Goal: Transaction & Acquisition: Purchase product/service

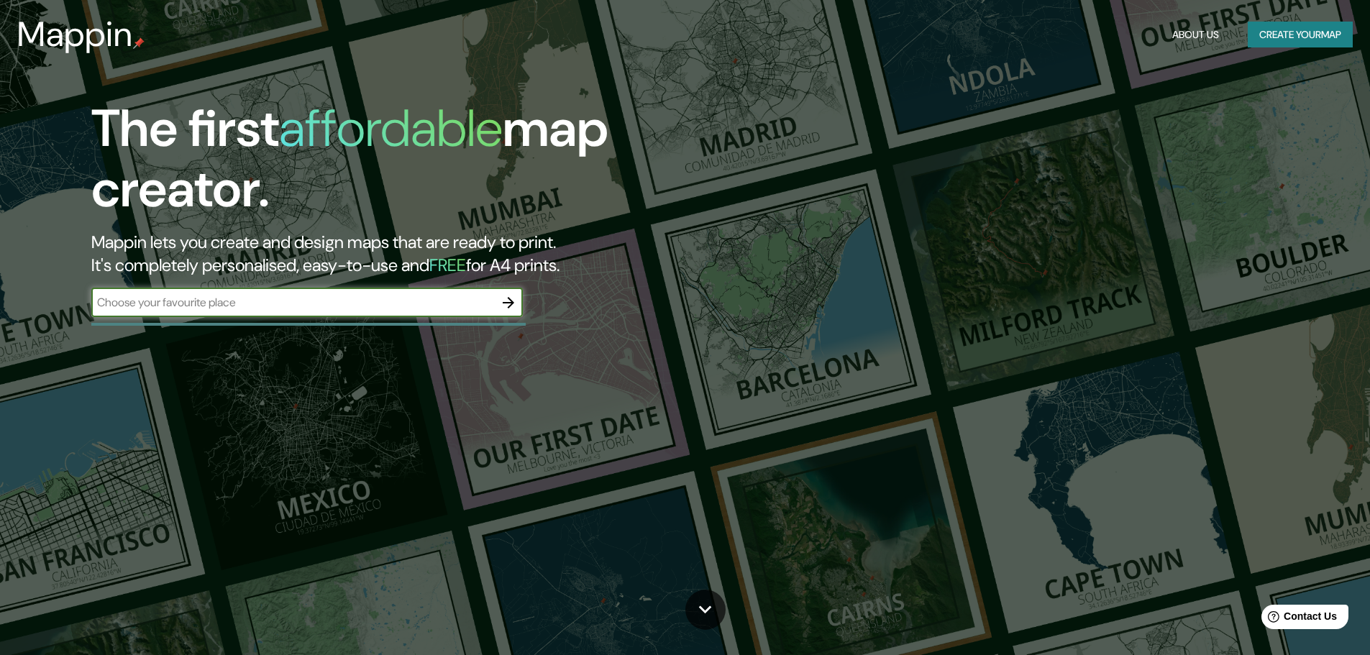
click at [226, 306] on input "text" at bounding box center [292, 302] width 403 height 17
type input "[PERSON_NAME]"
click at [510, 301] on icon "button" at bounding box center [508, 302] width 17 height 17
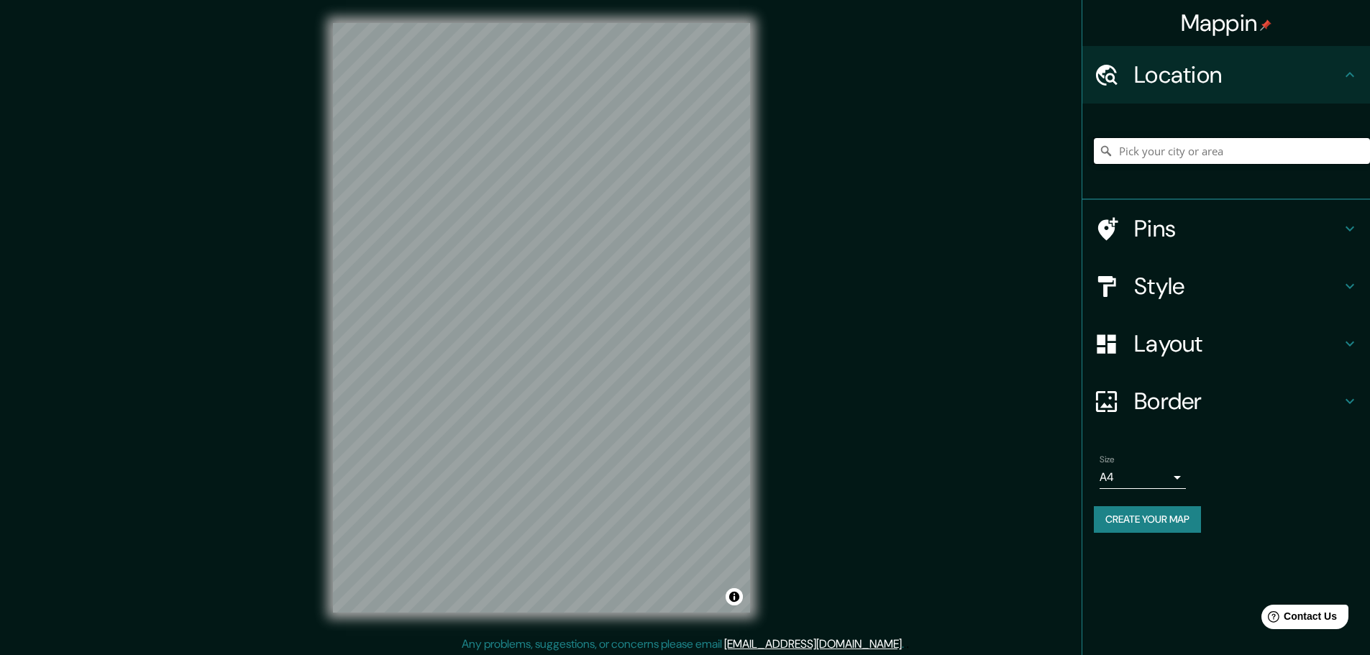
click at [1153, 147] on input "Pick your city or area" at bounding box center [1232, 151] width 276 height 26
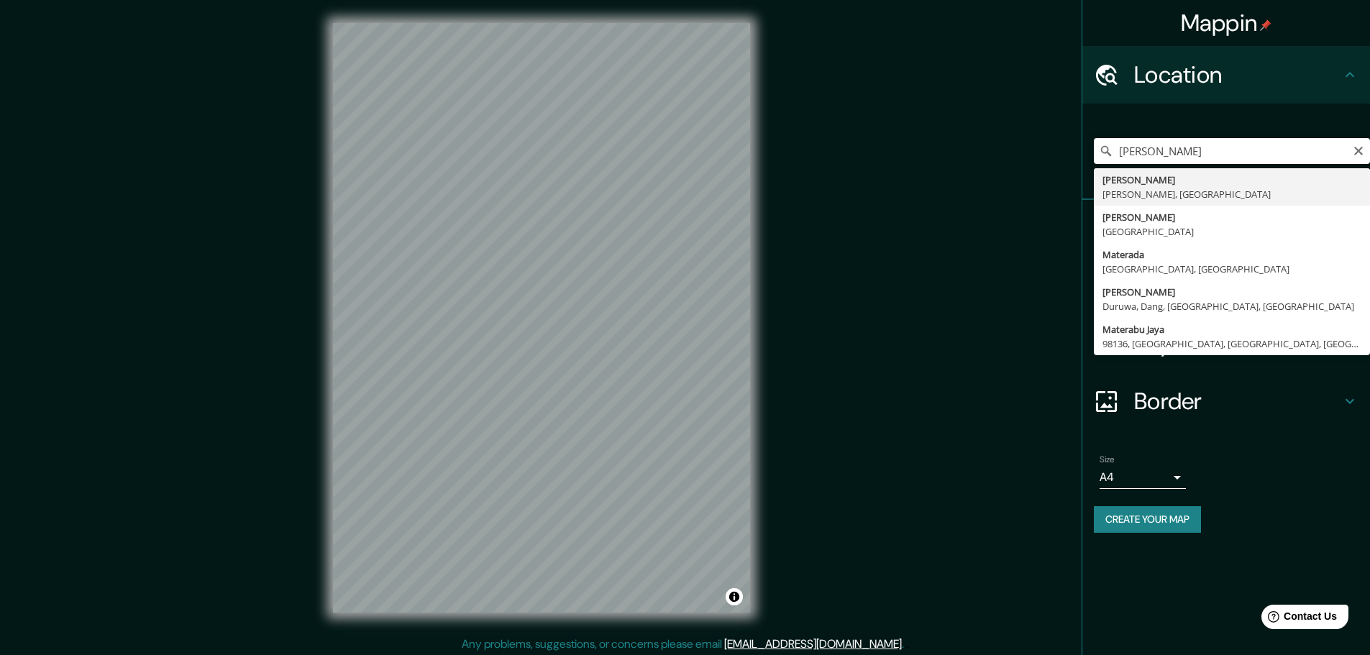
type input "Matera, Matera, [GEOGRAPHIC_DATA]"
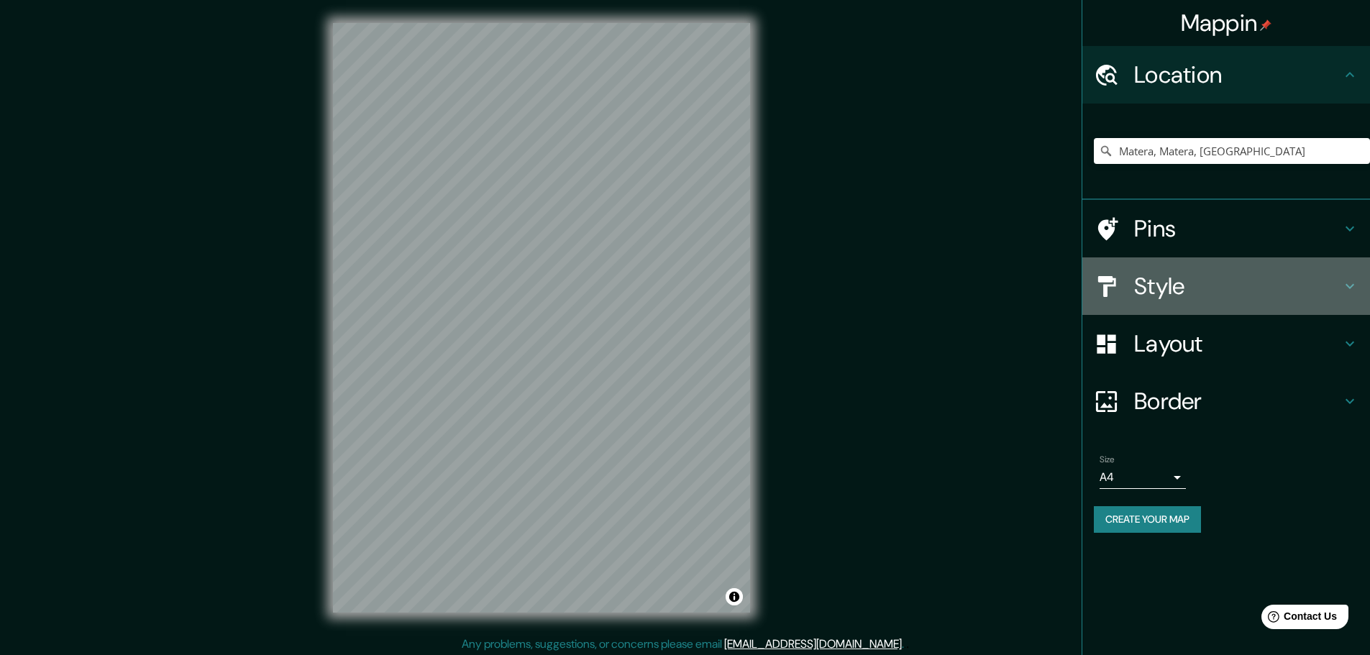
click at [1348, 284] on icon at bounding box center [1349, 286] width 17 height 17
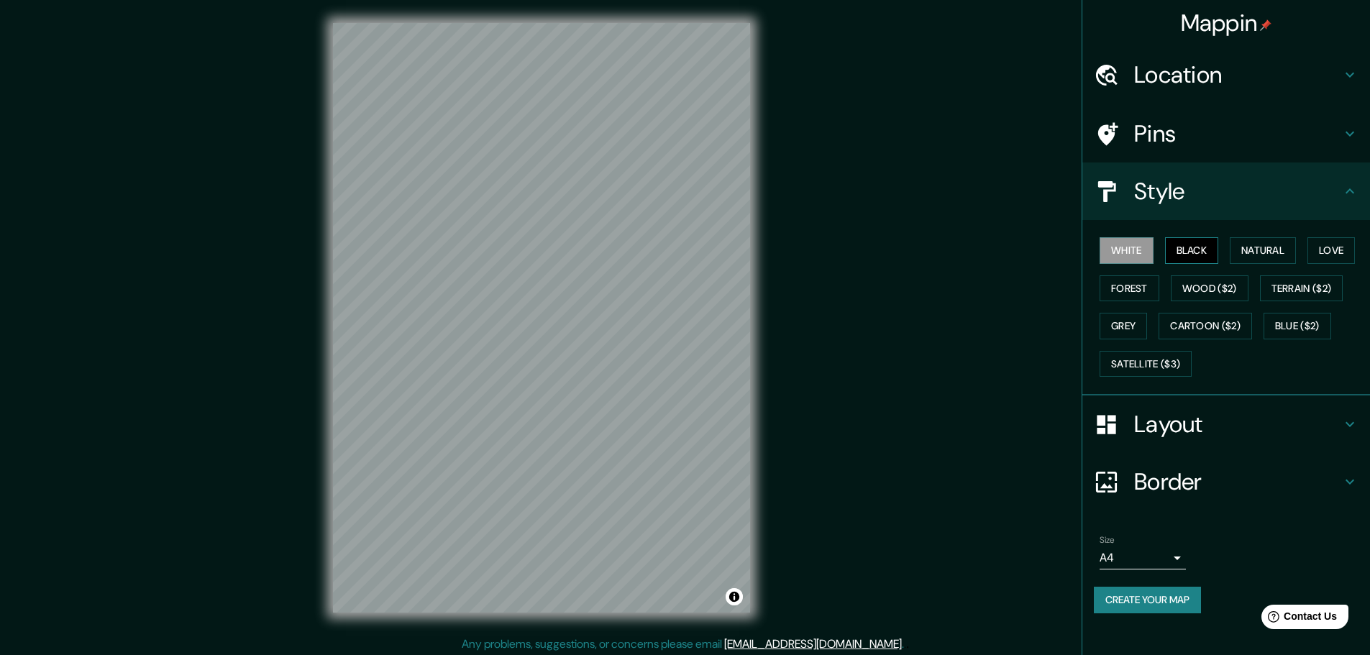
click at [1190, 251] on button "Black" at bounding box center [1192, 250] width 54 height 27
click at [1267, 245] on button "Natural" at bounding box center [1262, 250] width 66 height 27
click at [1340, 250] on button "Love" at bounding box center [1330, 250] width 47 height 27
click at [1147, 287] on button "Forest" at bounding box center [1129, 288] width 60 height 27
click at [1193, 319] on button "Cartoon ($2)" at bounding box center [1204, 326] width 93 height 27
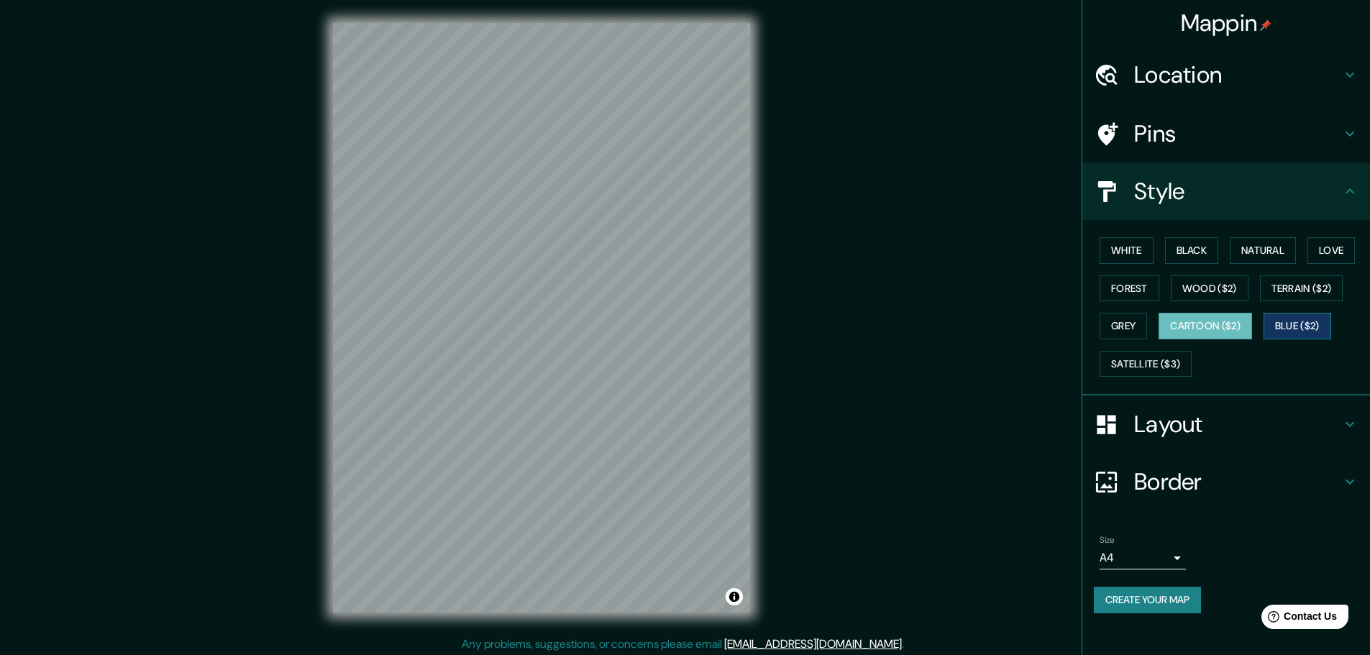
click at [1291, 328] on button "Blue ($2)" at bounding box center [1297, 326] width 68 height 27
click at [1309, 286] on button "Terrain ($2)" at bounding box center [1301, 288] width 83 height 27
click at [1351, 421] on icon at bounding box center [1349, 424] width 17 height 17
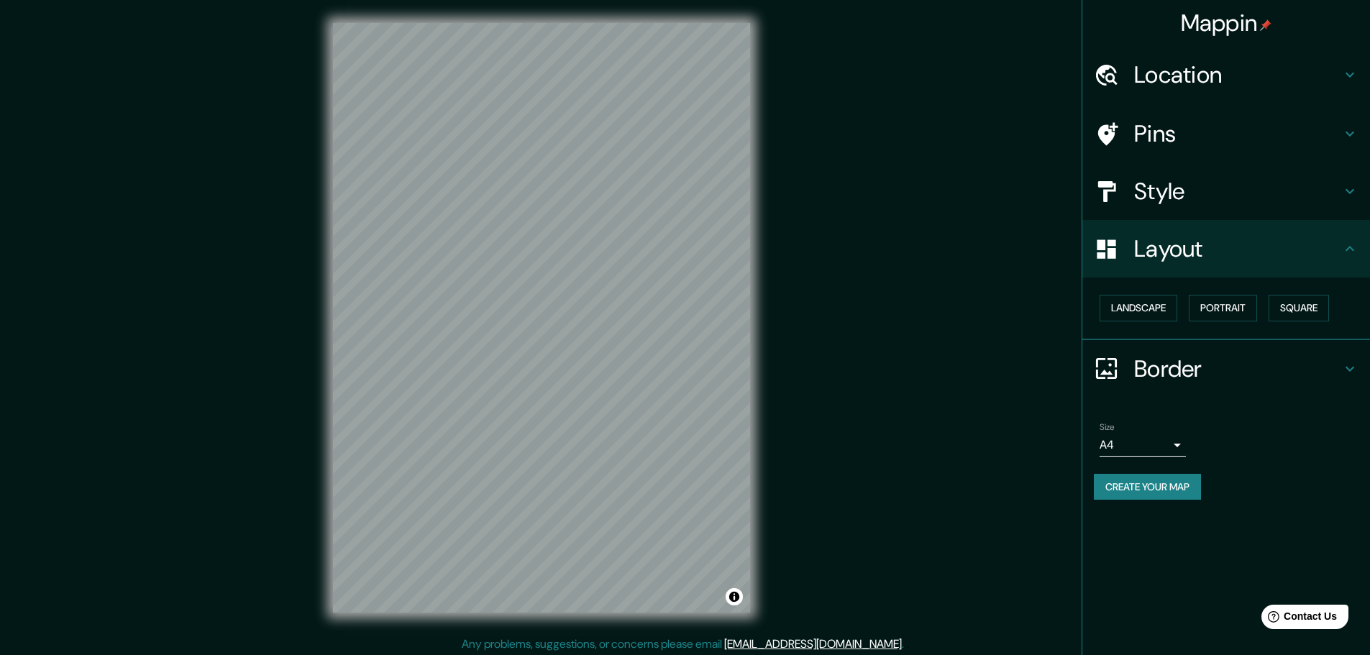
click at [1349, 193] on icon at bounding box center [1349, 191] width 9 height 5
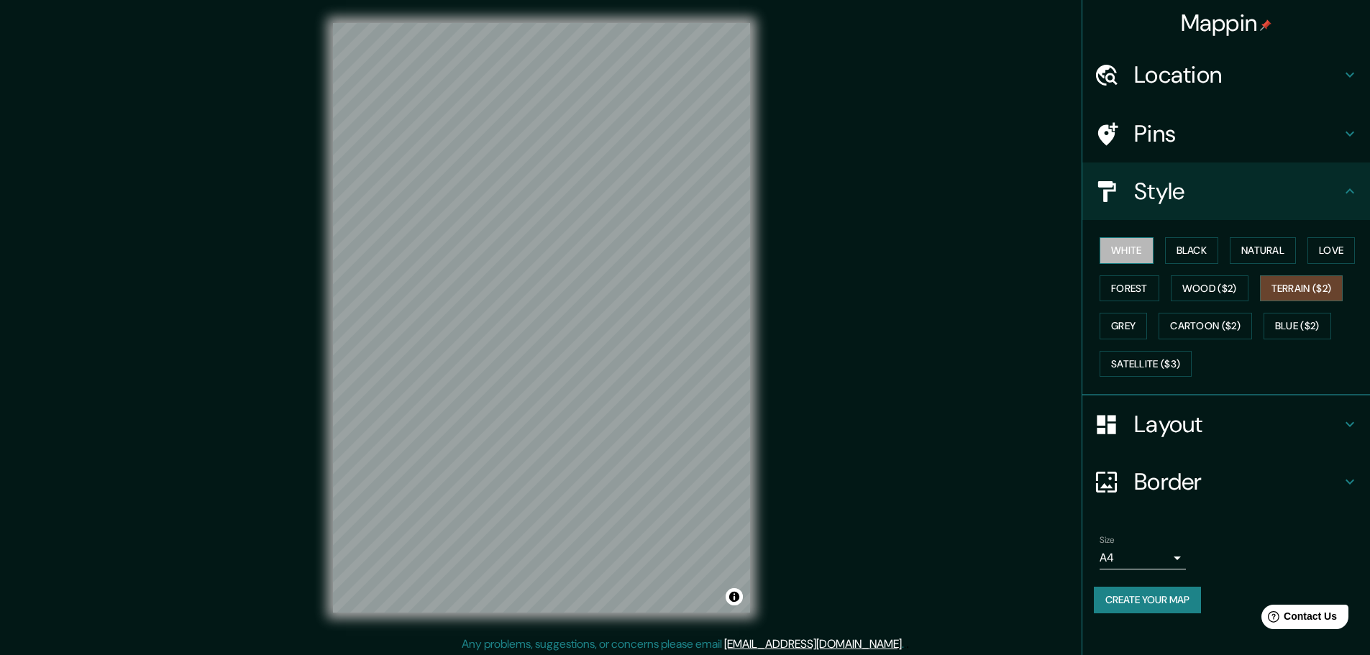
click at [1137, 249] on button "White" at bounding box center [1126, 250] width 54 height 27
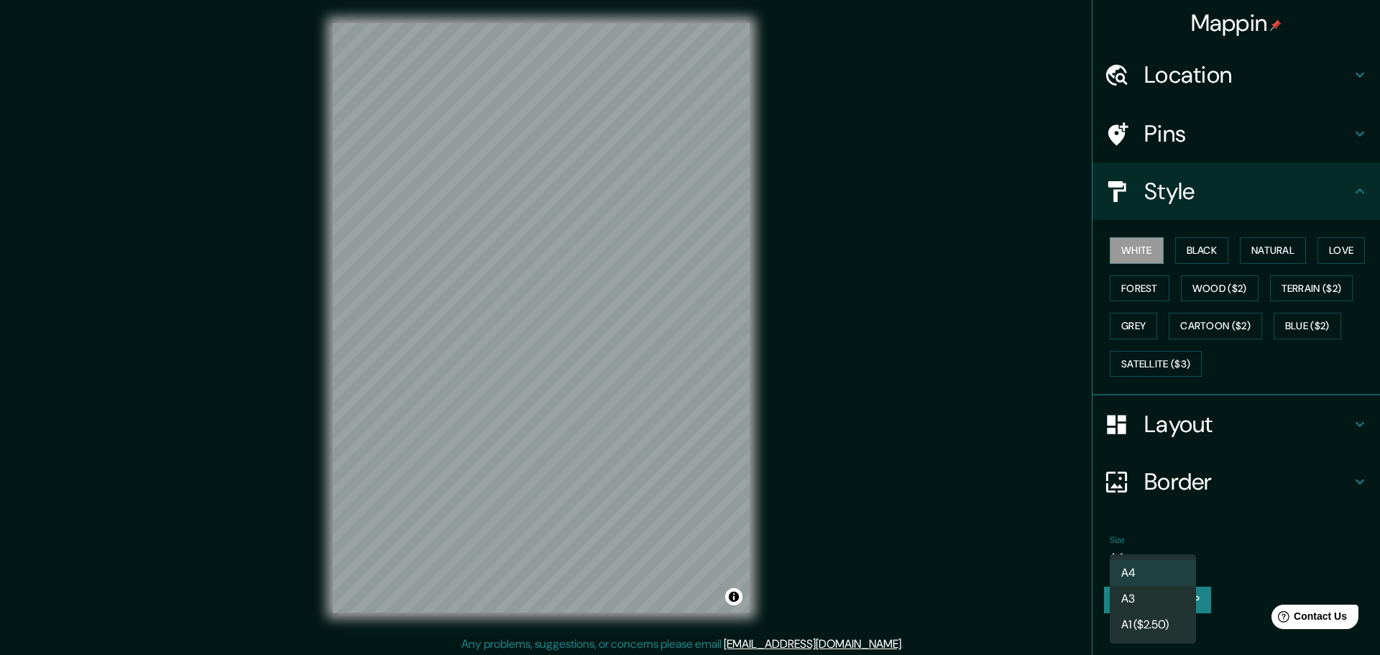
click at [1180, 558] on body "Mappin Location [GEOGRAPHIC_DATA], [GEOGRAPHIC_DATA], [GEOGRAPHIC_DATA] Pins St…" at bounding box center [690, 327] width 1380 height 655
click at [1154, 618] on li "A1 ($2.50)" at bounding box center [1153, 625] width 86 height 26
type input "a3"
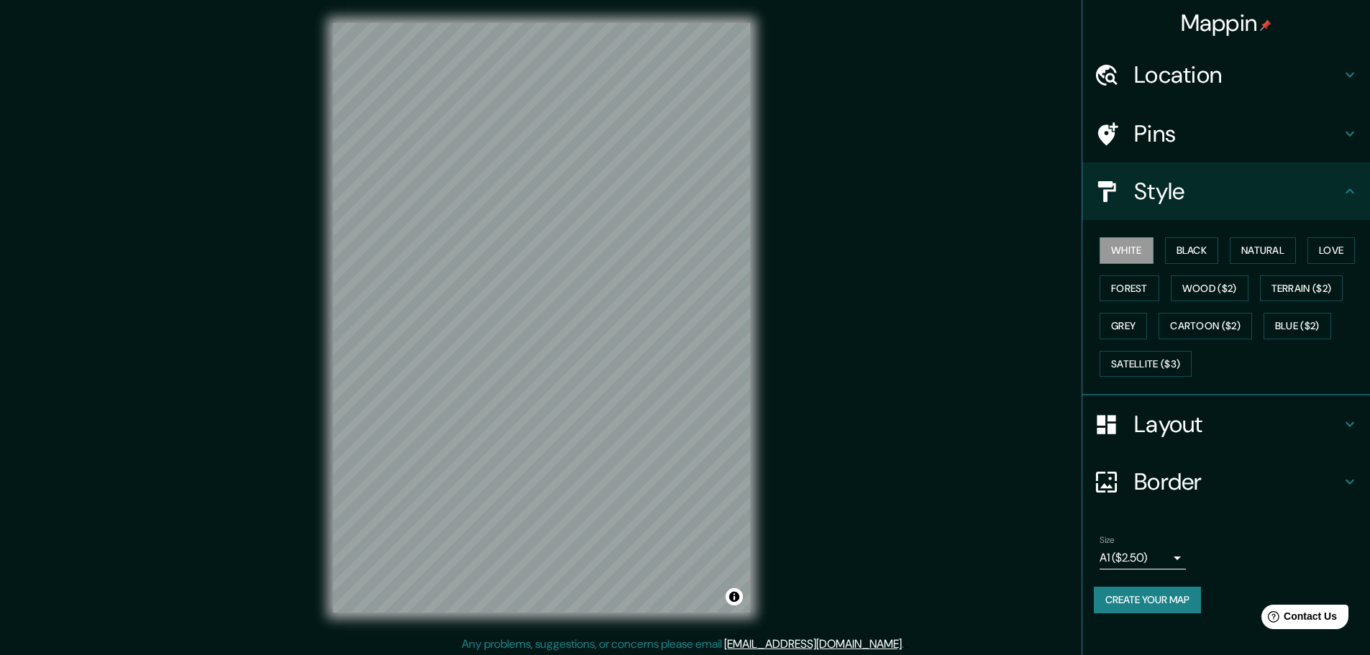
click at [1262, 553] on div "Size A1 ($2.50) a3" at bounding box center [1226, 552] width 265 height 46
click at [1310, 283] on button "Terrain ($2)" at bounding box center [1301, 288] width 83 height 27
click at [1219, 288] on button "Wood ($2)" at bounding box center [1210, 288] width 78 height 27
click at [1295, 286] on button "Terrain ($2)" at bounding box center [1301, 288] width 83 height 27
